Goal: Information Seeking & Learning: Learn about a topic

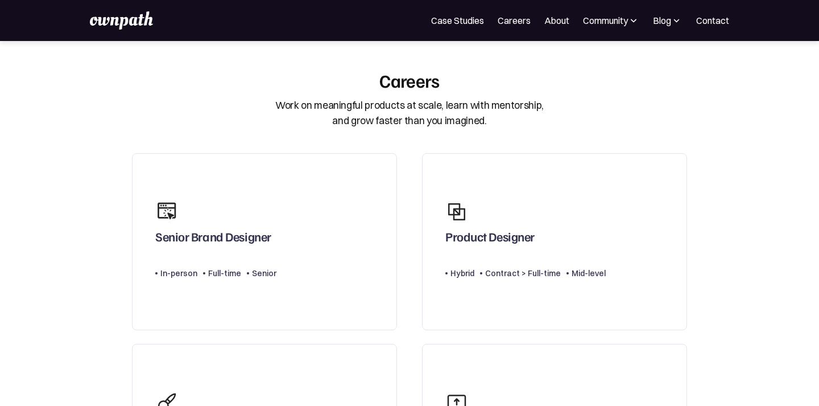
drag, startPoint x: 380, startPoint y: 80, endPoint x: 499, endPoint y: 124, distance: 126.7
click at [499, 124] on div "Careers Work on meaningful products at scale, learn with mentorship, and grow f…" at bounding box center [409, 98] width 569 height 59
click at [499, 124] on div "Work on meaningful products at scale, learn with mentorship, and grow faster th…" at bounding box center [409, 113] width 269 height 30
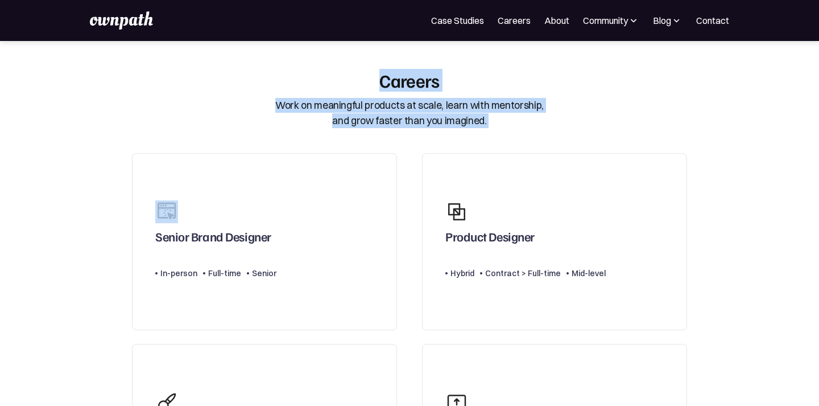
drag, startPoint x: 499, startPoint y: 124, endPoint x: 415, endPoint y: 48, distance: 112.8
click at [395, 83] on div "Careers" at bounding box center [409, 80] width 60 height 22
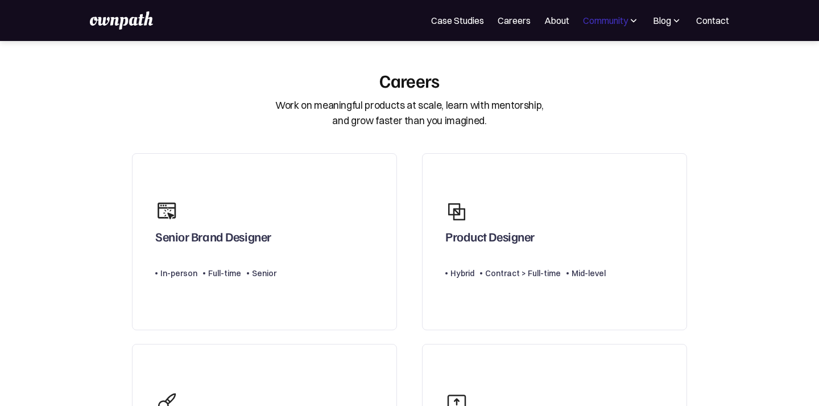
click at [598, 27] on div "Community" at bounding box center [605, 21] width 45 height 14
click at [653, 23] on div "Blog" at bounding box center [662, 21] width 18 height 14
click at [632, 24] on img at bounding box center [633, 20] width 11 height 11
click at [629, 20] on img at bounding box center [633, 20] width 11 height 11
click at [632, 21] on img at bounding box center [633, 20] width 11 height 11
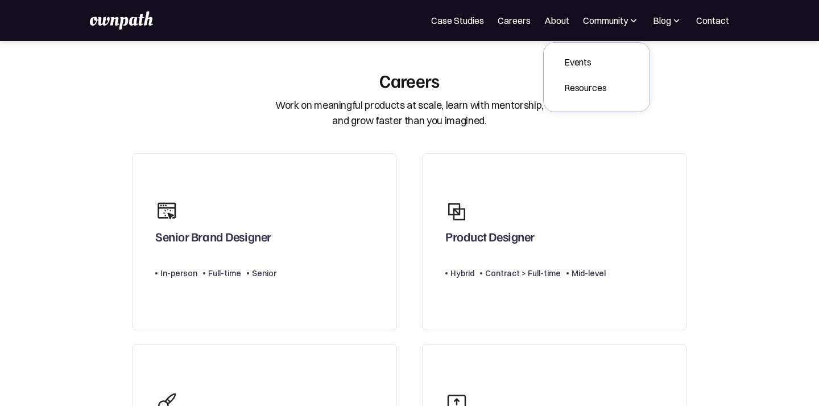
click at [675, 18] on img at bounding box center [676, 20] width 11 height 11
click at [606, 192] on div "Expert interviews" at bounding box center [642, 190] width 72 height 14
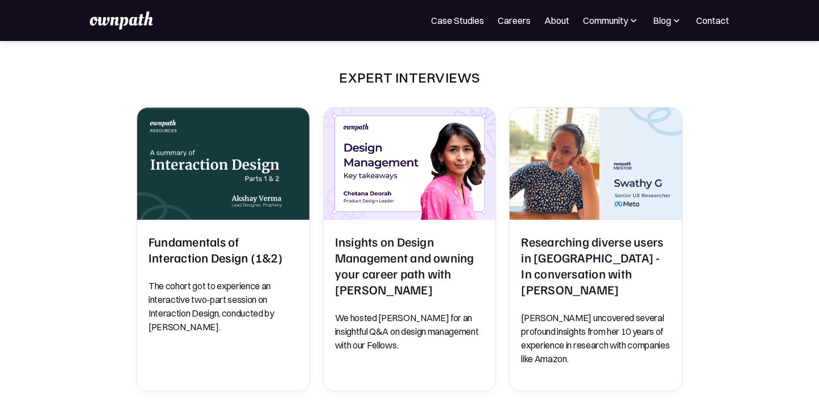
click at [675, 21] on img at bounding box center [676, 20] width 11 height 11
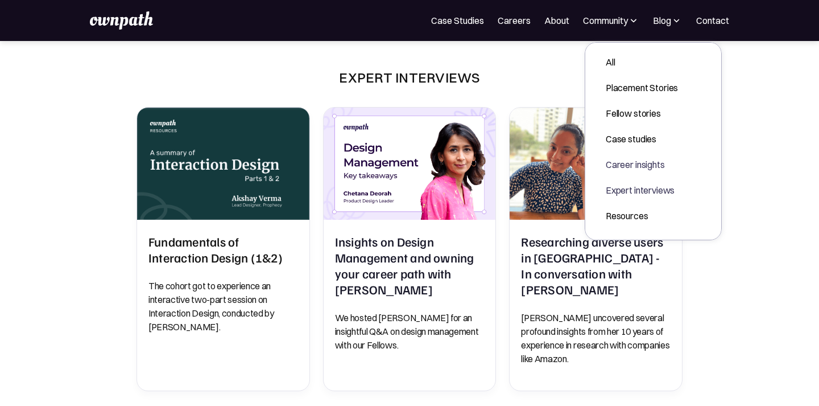
click at [620, 162] on div "Career insights" at bounding box center [642, 165] width 72 height 14
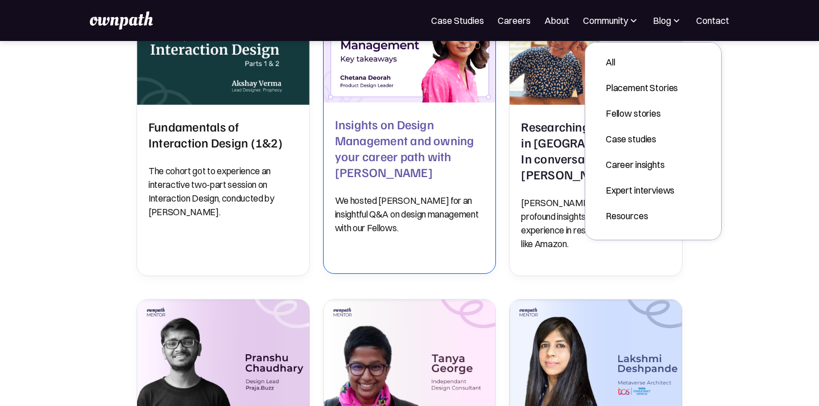
scroll to position [360, 0]
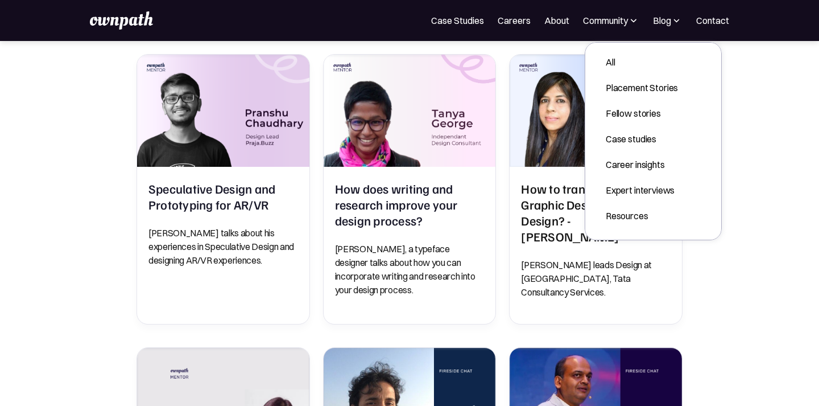
click at [115, 224] on div "All Stories from ownpath All Resources All Placement stories All Fellow Stories…" at bounding box center [410, 359] width 728 height 1224
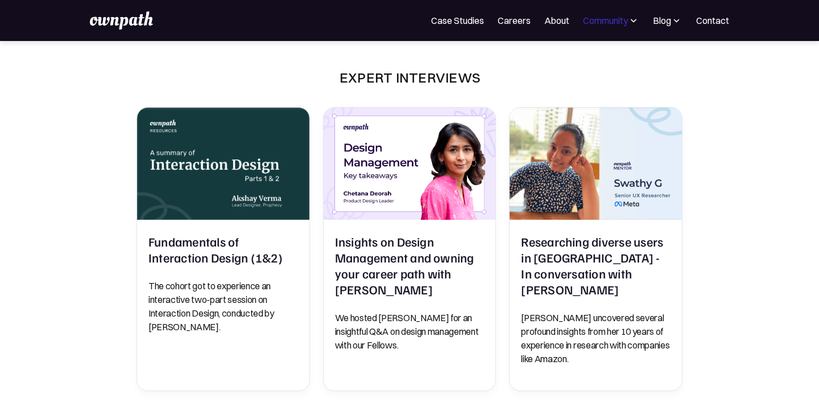
scroll to position [0, 0]
click at [623, 20] on div "Community" at bounding box center [605, 21] width 45 height 14
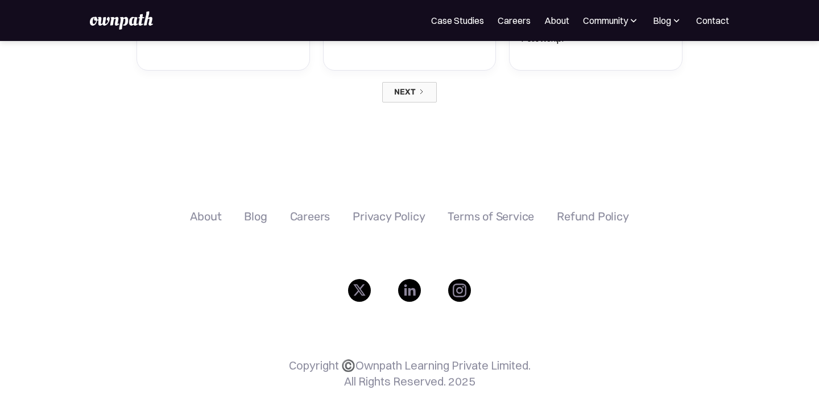
scroll to position [1228, 0]
click at [545, 30] on div "For Companies Case Studies Careers About Community Events Resources Design Resi…" at bounding box center [409, 20] width 819 height 41
click at [546, 26] on link "About" at bounding box center [556, 21] width 25 height 14
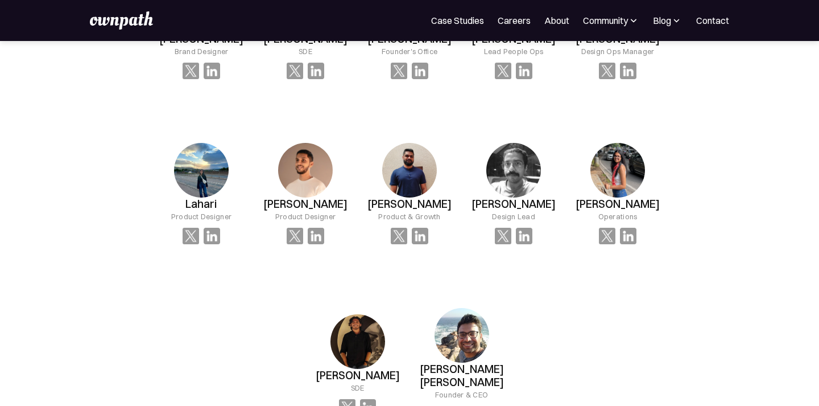
scroll to position [687, 0]
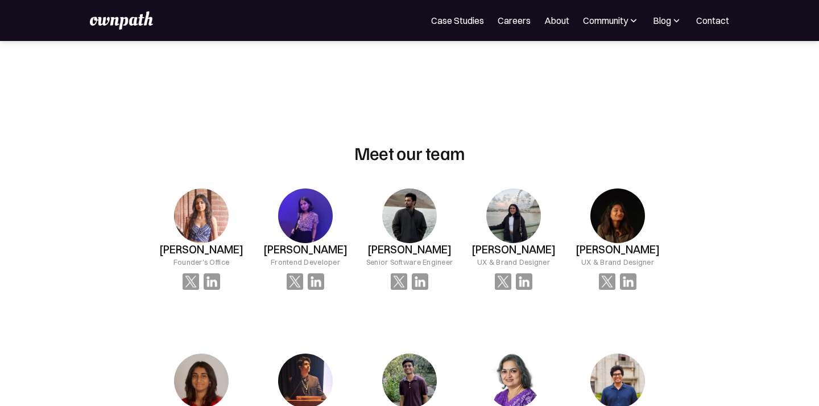
click at [189, 219] on img at bounding box center [201, 215] width 55 height 55
click at [191, 290] on img at bounding box center [191, 281] width 16 height 16
click at [214, 290] on img at bounding box center [212, 281] width 16 height 16
click at [627, 2] on div "For Companies Case Studies Careers About Community Events Resources Design Resi…" at bounding box center [409, 20] width 819 height 41
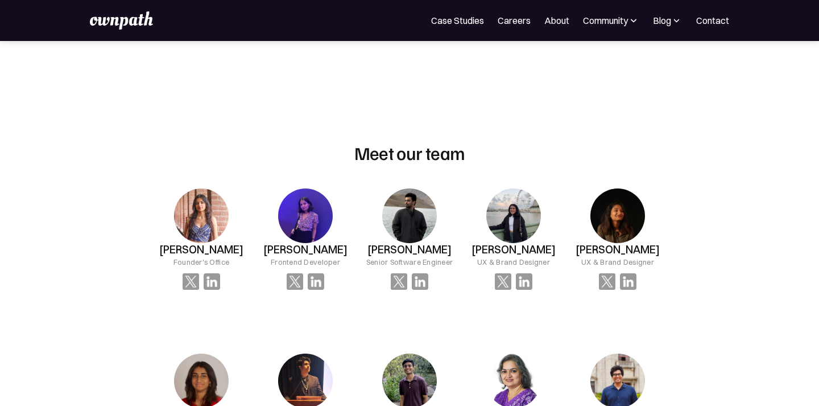
click at [628, 1] on div "For Companies Case Studies Careers About Community Events Resources Design Resi…" at bounding box center [409, 20] width 819 height 41
